Goal: Task Accomplishment & Management: Use online tool/utility

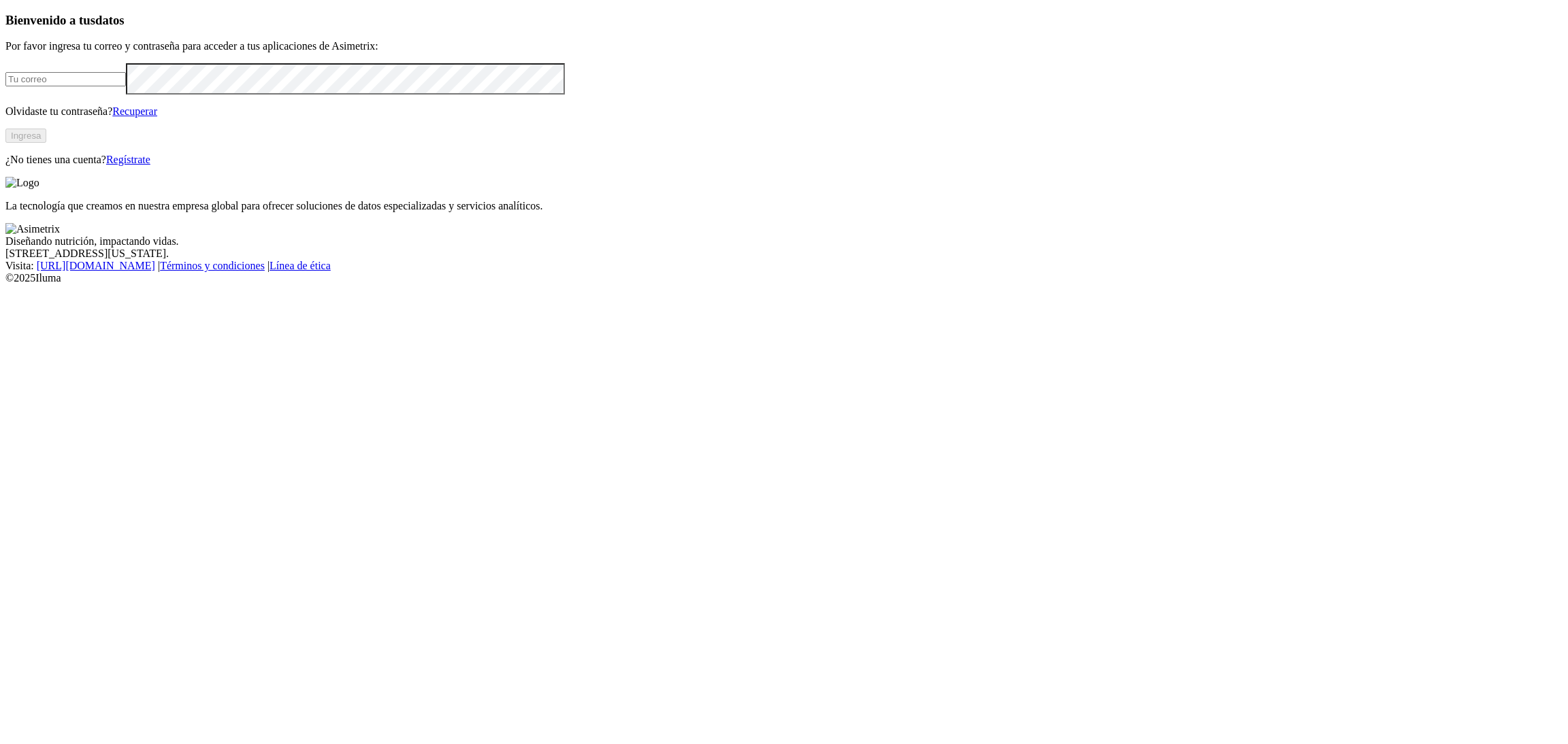
type input "[EMAIL_ADDRESS][PERSON_NAME][DOMAIN_NAME]"
click at [46, 143] on button "Ingresa" at bounding box center [25, 136] width 41 height 14
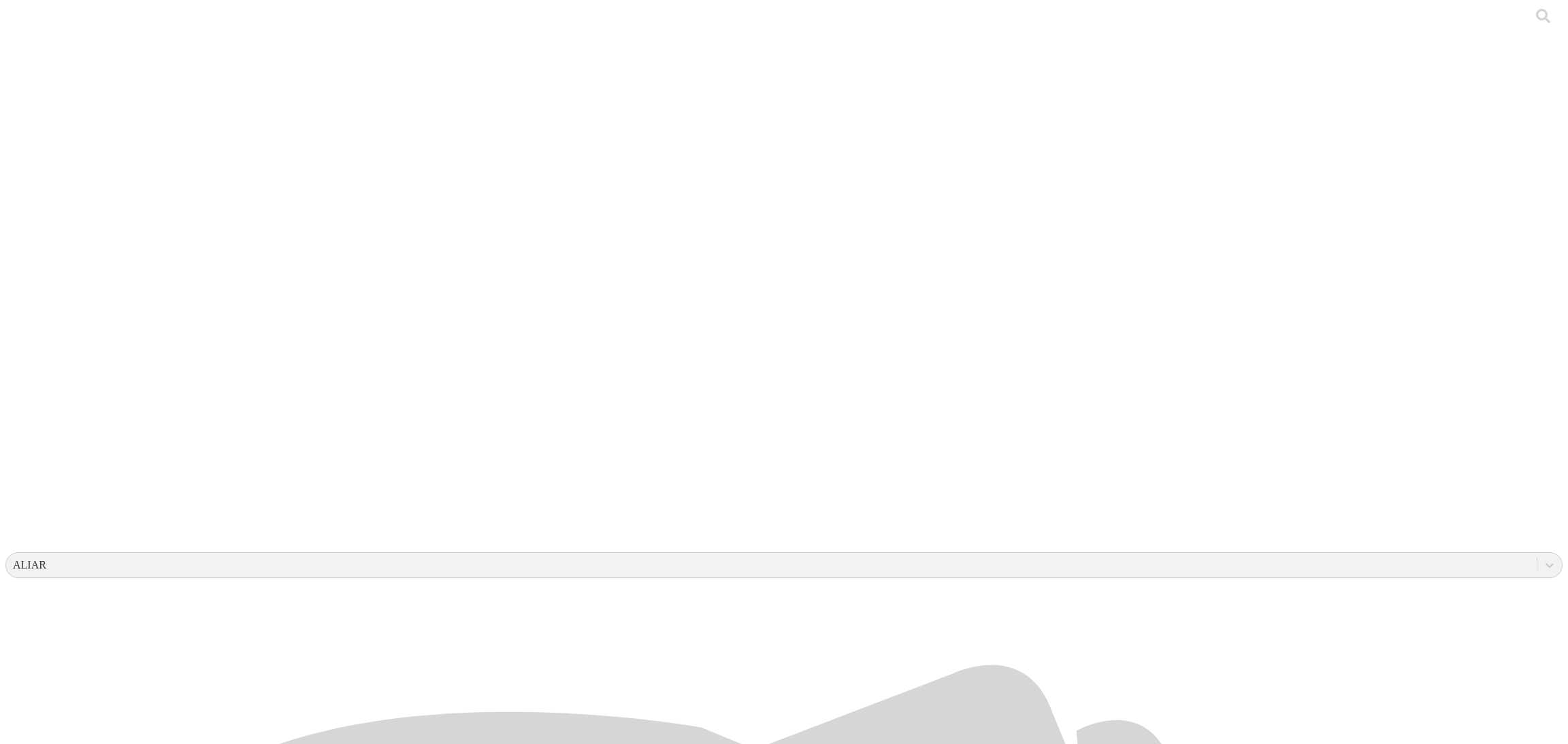
drag, startPoint x: 394, startPoint y: 385, endPoint x: 413, endPoint y: 438, distance: 56.3
